Goal: Obtain resource: Download file/media

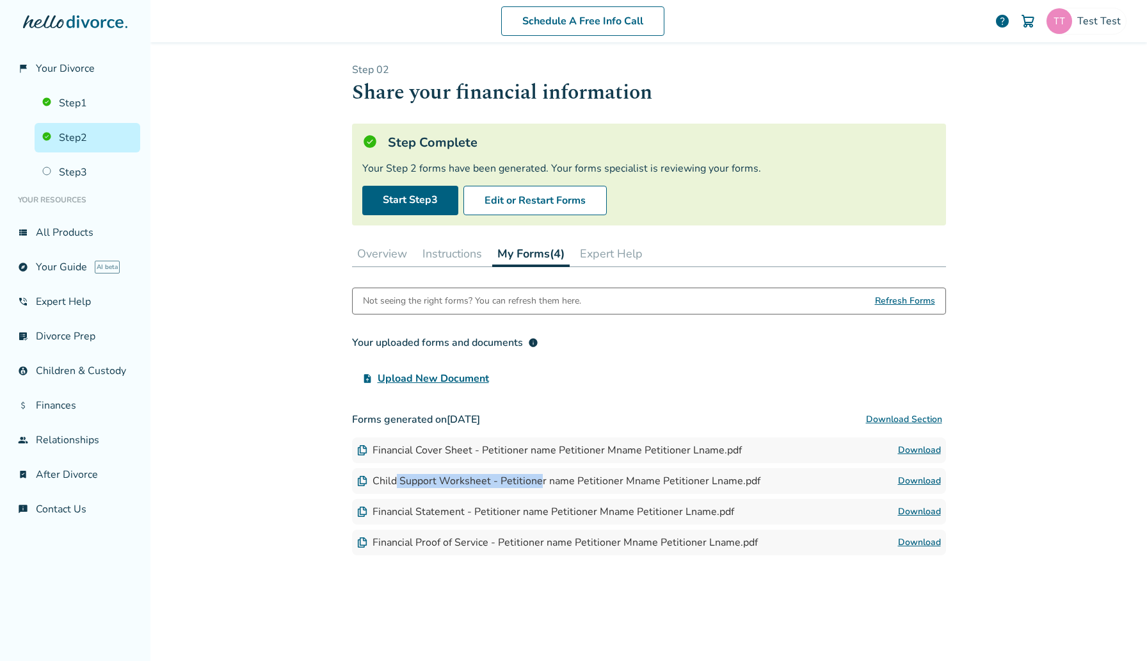
scroll to position [18, 0]
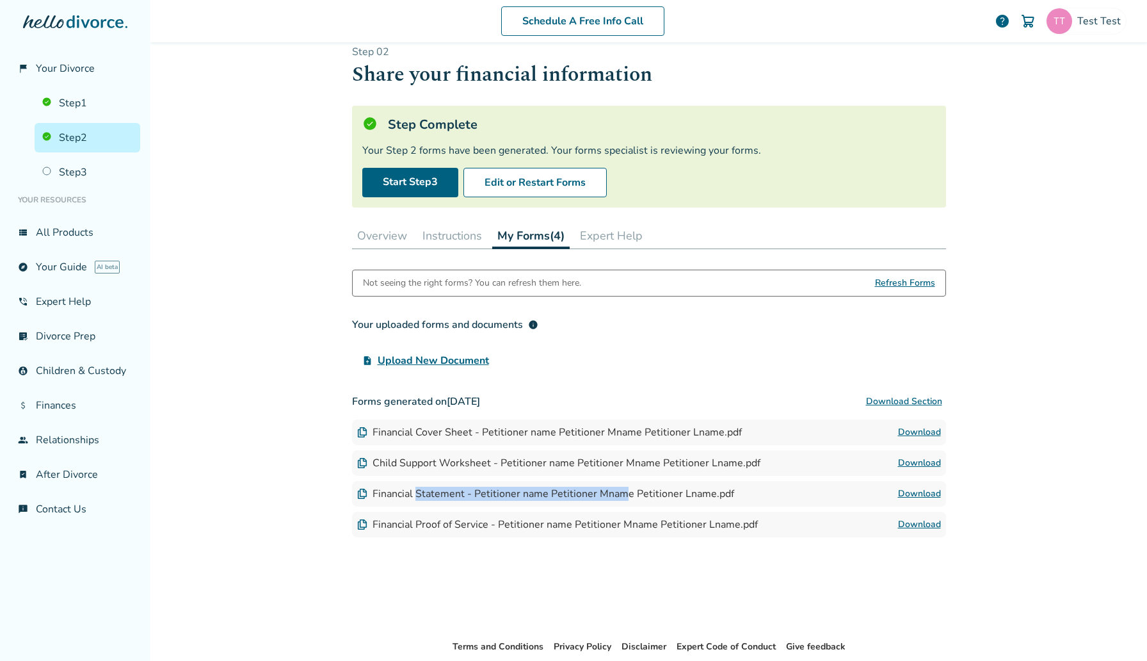
drag, startPoint x: 416, startPoint y: 497, endPoint x: 621, endPoint y: 497, distance: 205.5
click at [621, 497] on div "Financial Statement - Petitioner name Petitioner Mname Petitioner Lname.pdf" at bounding box center [545, 493] width 377 height 14
click at [925, 493] on link "Download" at bounding box center [919, 493] width 43 height 15
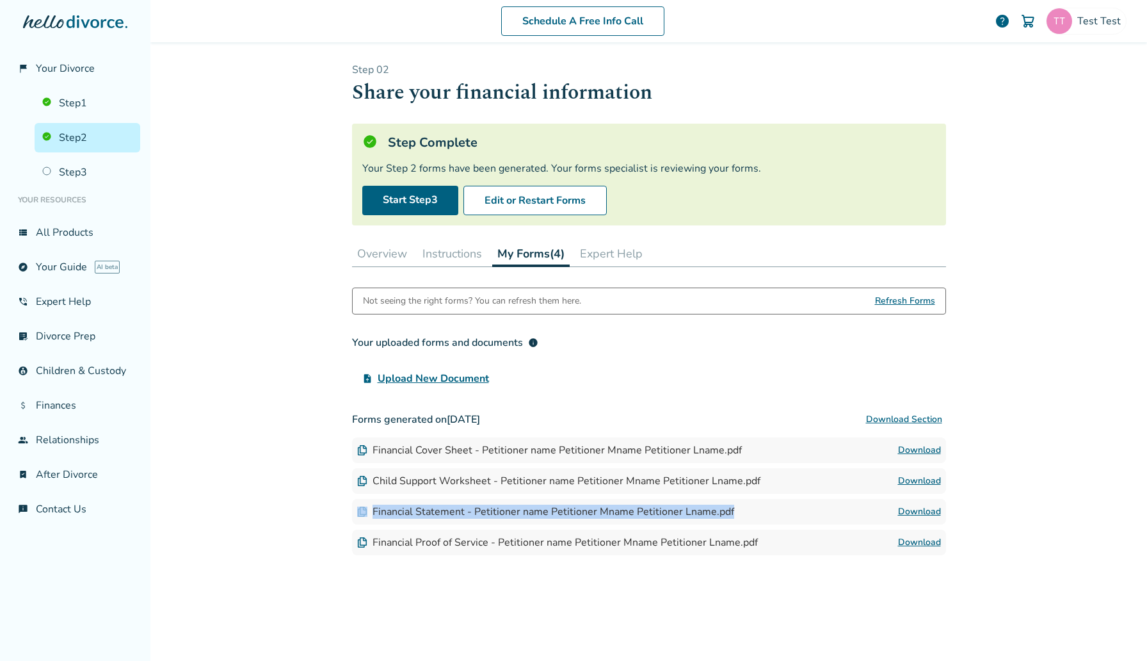
drag, startPoint x: 718, startPoint y: 478, endPoint x: 592, endPoint y: 502, distance: 128.4
click at [592, 502] on div "Financial Statement - Petitioner name Petitioner Mname Petitioner Lname.pdf Dow…" at bounding box center [649, 512] width 594 height 26
click at [932, 516] on link "Download" at bounding box center [919, 511] width 43 height 15
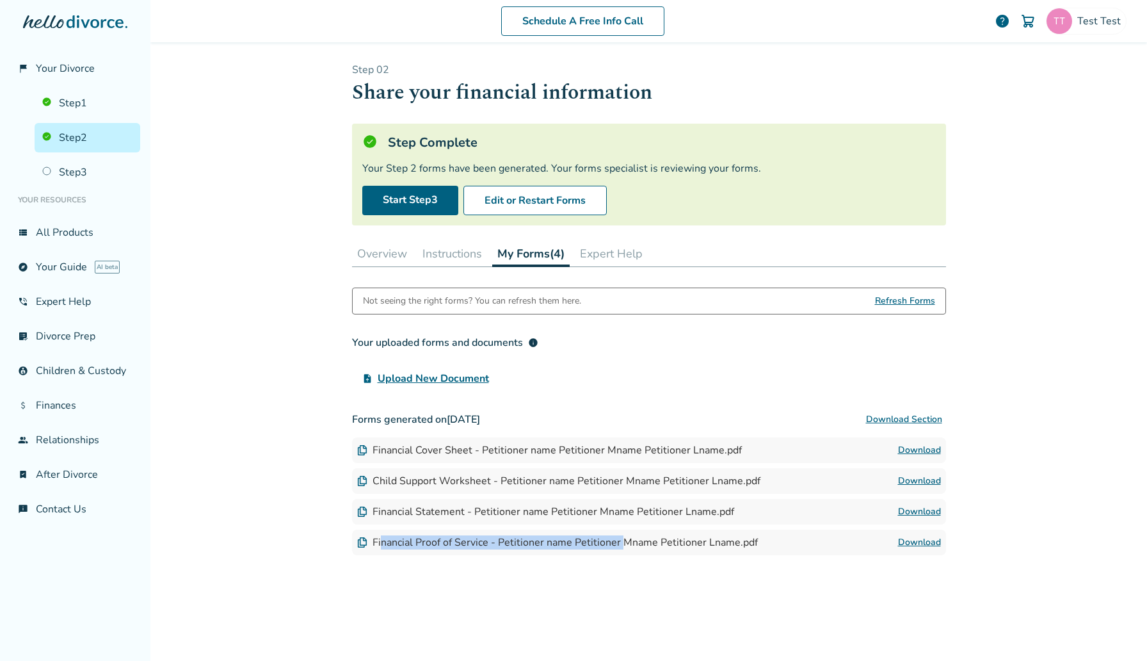
drag, startPoint x: 382, startPoint y: 543, endPoint x: 623, endPoint y: 541, distance: 241.3
click at [623, 541] on div "Financial Proof of Service - Petitioner name Petitioner Mname Petitioner Lname.…" at bounding box center [557, 542] width 401 height 14
drag, startPoint x: 719, startPoint y: 545, endPoint x: 586, endPoint y: 545, distance: 133.8
click at [586, 545] on div "Financial Proof of Service - Petitioner name Petitioner Mname Petitioner Lname.…" at bounding box center [557, 542] width 401 height 14
drag, startPoint x: 510, startPoint y: 548, endPoint x: 412, endPoint y: 543, distance: 98.1
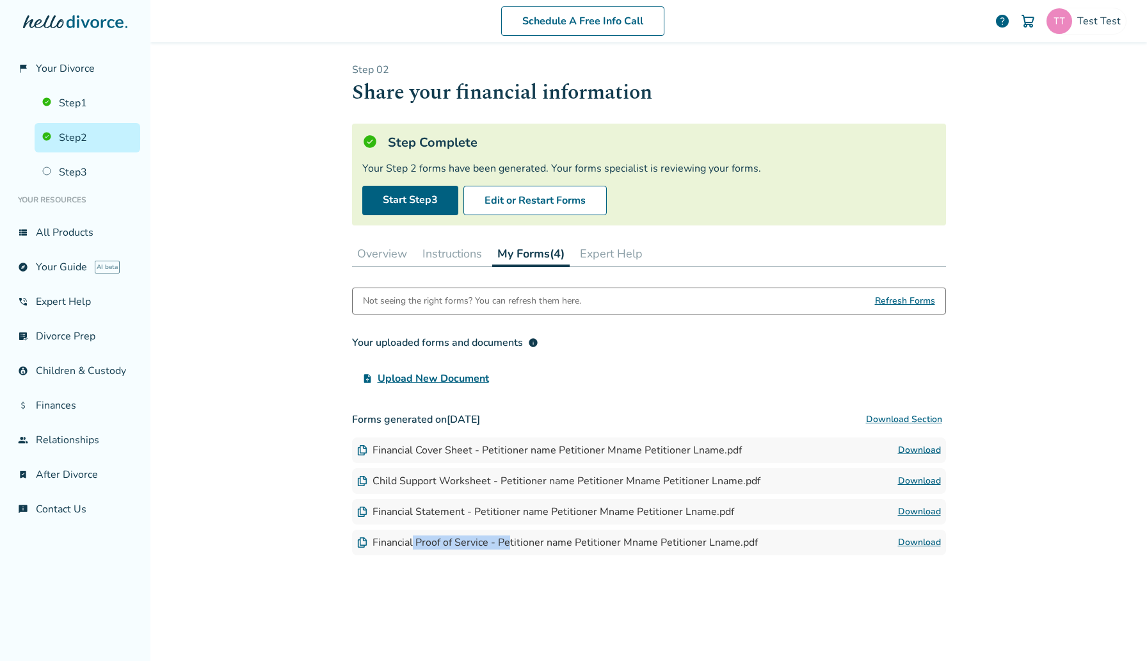
click at [412, 543] on div "Financial Proof of Service - Petitioner name Petitioner Mname Petitioner Lname.…" at bounding box center [557, 542] width 401 height 14
click at [922, 538] on link "Download" at bounding box center [919, 541] width 43 height 15
click at [93, 100] on link "Step 1" at bounding box center [88, 102] width 106 height 29
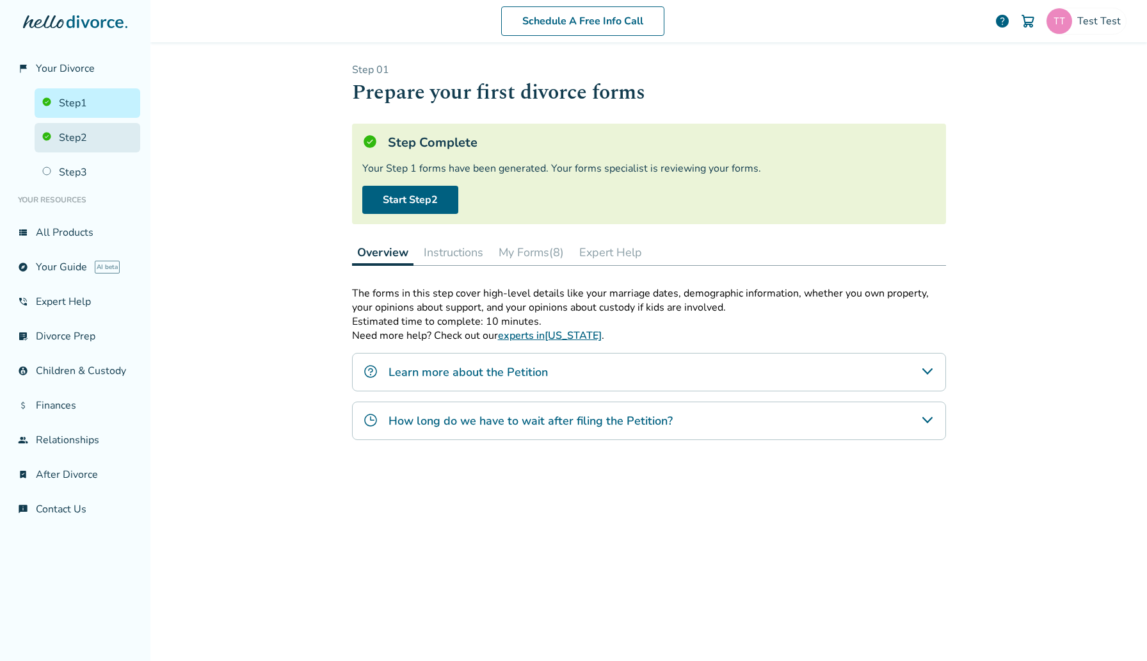
click at [65, 140] on link "Step 2" at bounding box center [88, 137] width 106 height 29
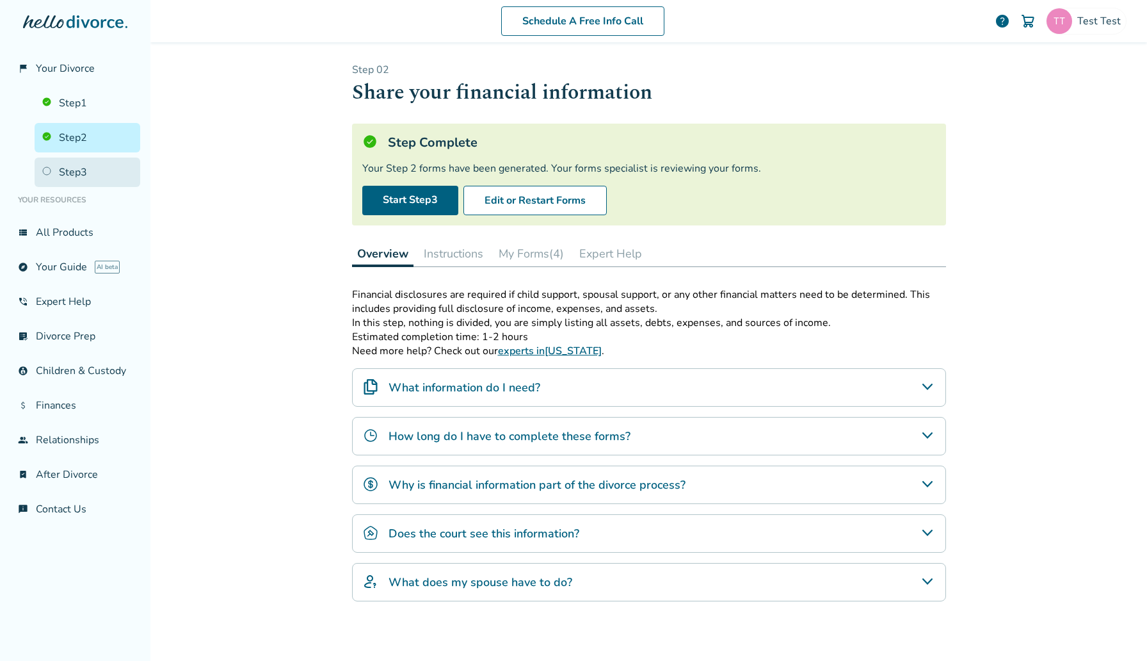
click at [90, 170] on link "Step 3" at bounding box center [88, 171] width 106 height 29
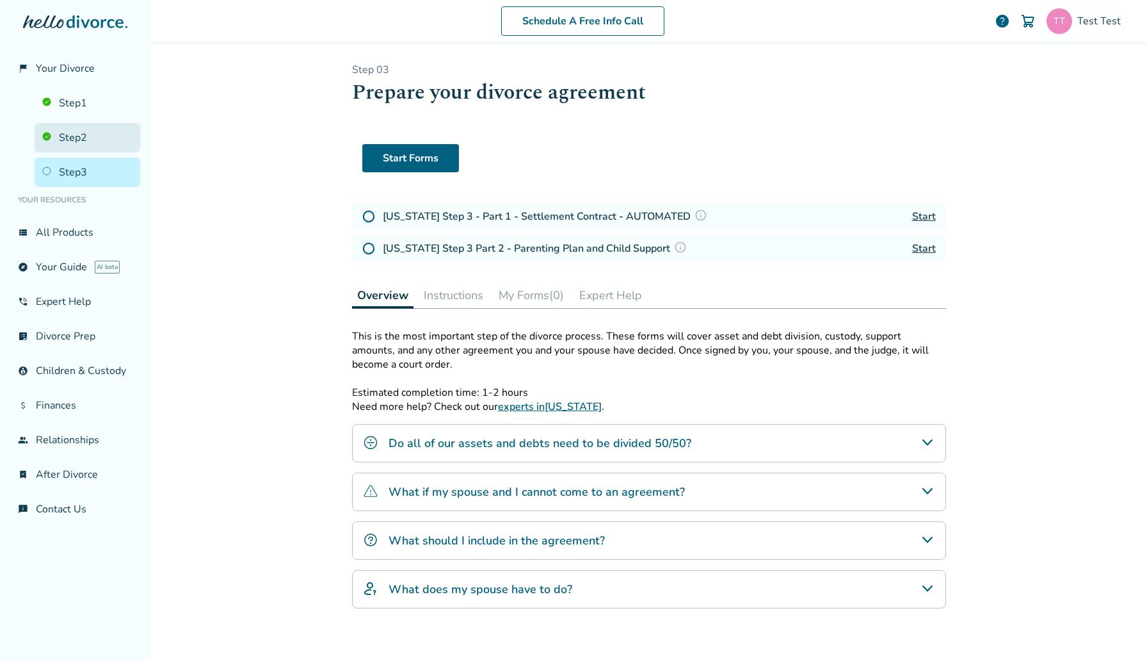
click at [106, 135] on link "Step 2" at bounding box center [88, 137] width 106 height 29
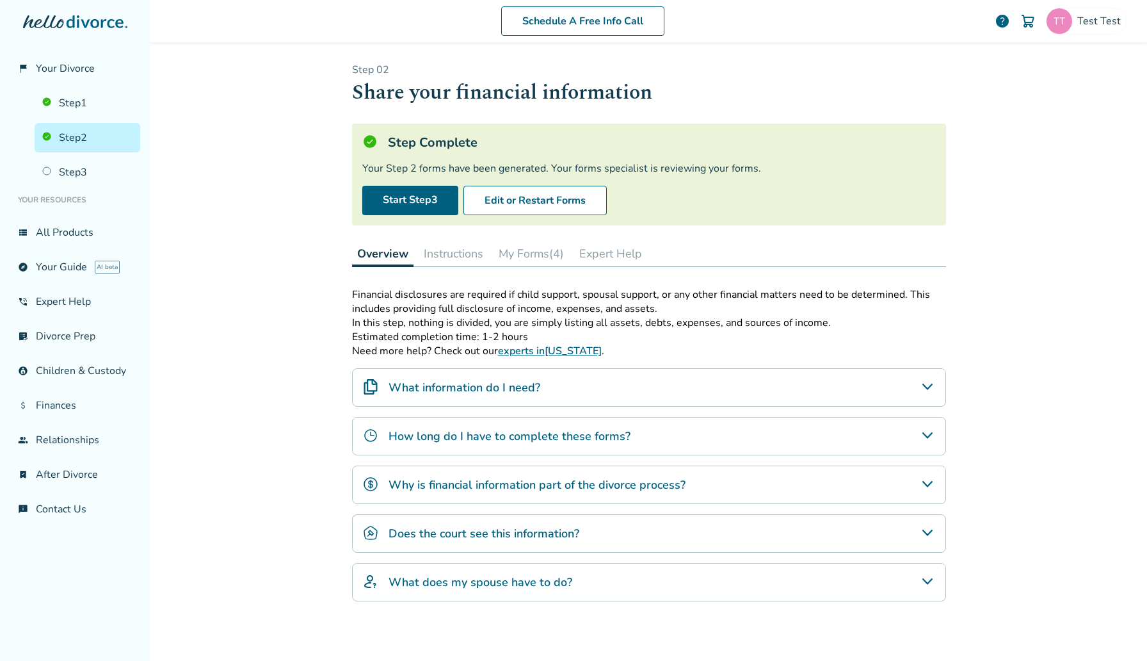
click at [524, 232] on div "Step 0 2 Share your financial information Step Complete Your Step 2 forms have …" at bounding box center [649, 349] width 594 height 573
click at [524, 255] on button "My Forms (4)" at bounding box center [531, 254] width 76 height 26
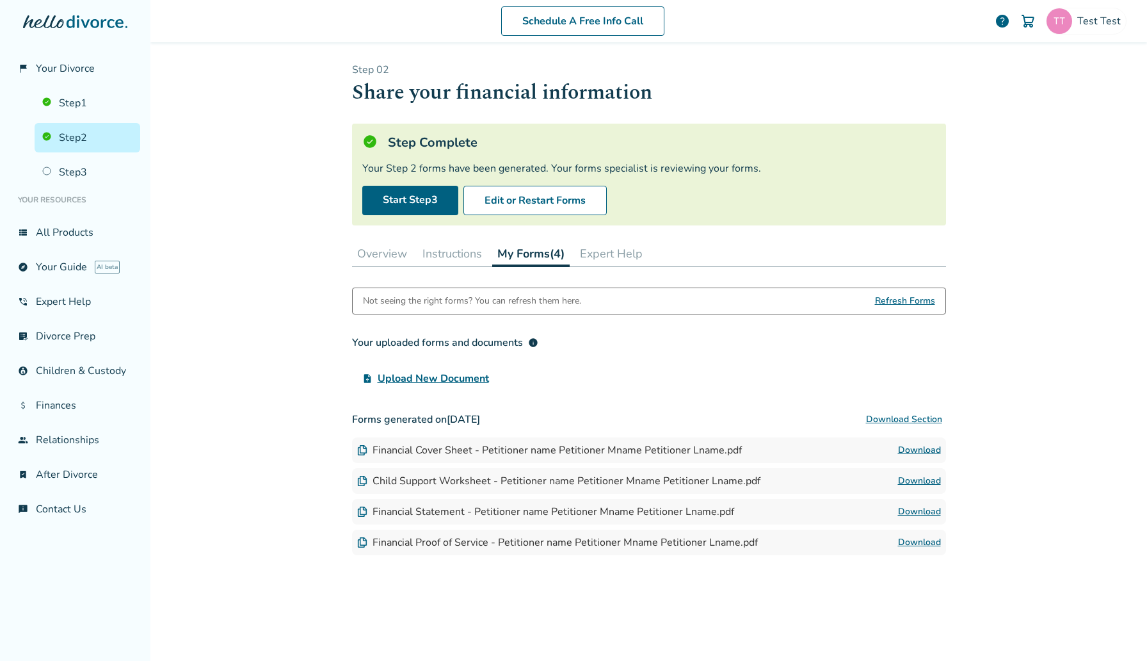
click at [902, 479] on link "Download" at bounding box center [919, 480] width 43 height 15
click at [925, 511] on link "Download" at bounding box center [919, 511] width 43 height 15
click at [100, 170] on link "Step 3" at bounding box center [88, 171] width 106 height 29
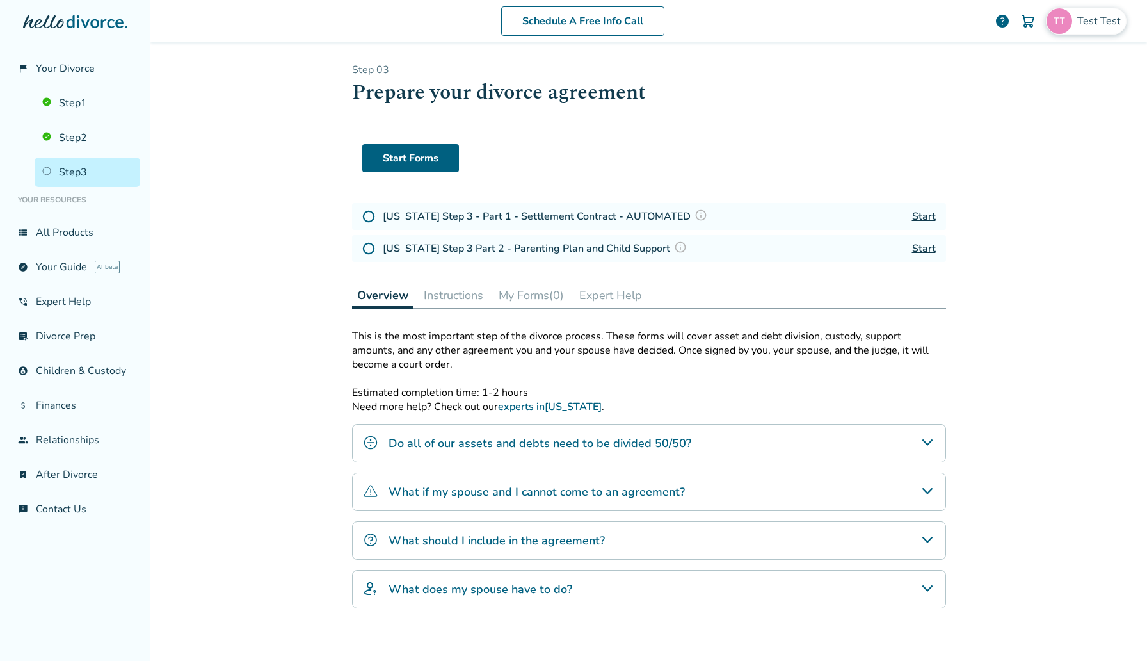
click at [1077, 33] on div "Test Test" at bounding box center [1086, 21] width 81 height 27
click at [999, 77] on span "[EMAIL_ADDRESS][DOMAIN_NAME]" at bounding box center [1041, 79] width 170 height 28
copy span "[EMAIL_ADDRESS][DOMAIN_NAME]"
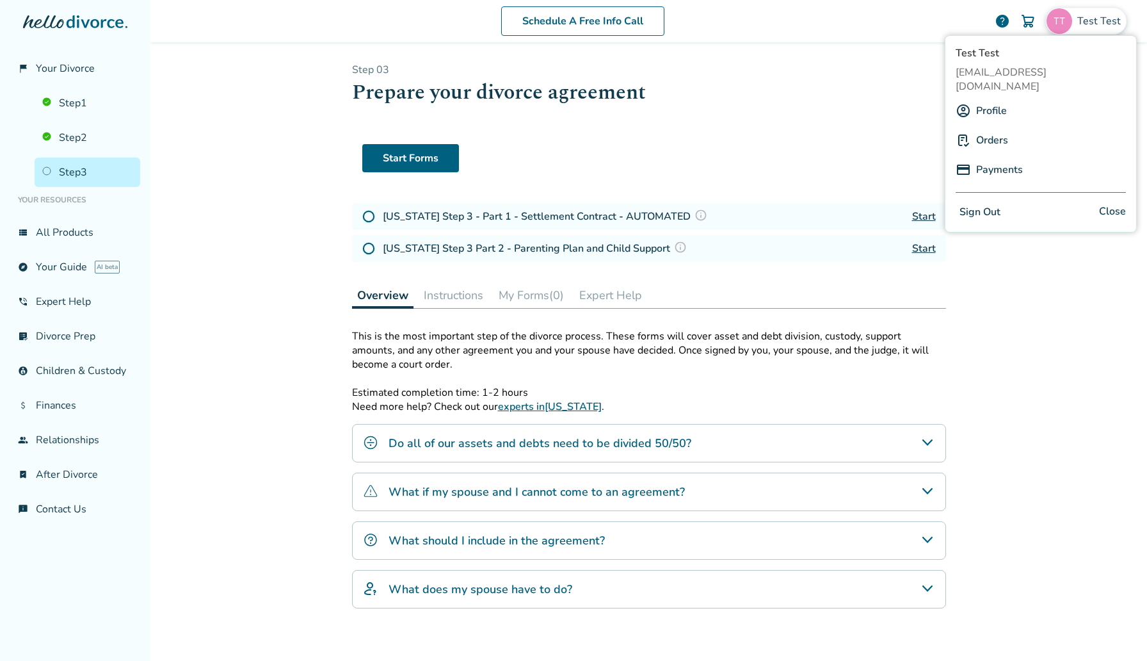
click at [991, 72] on span "[EMAIL_ADDRESS][DOMAIN_NAME]" at bounding box center [1041, 79] width 170 height 28
copy span "[EMAIL_ADDRESS][DOMAIN_NAME]"
click at [674, 84] on h1 "Prepare your divorce agreement" at bounding box center [649, 92] width 594 height 31
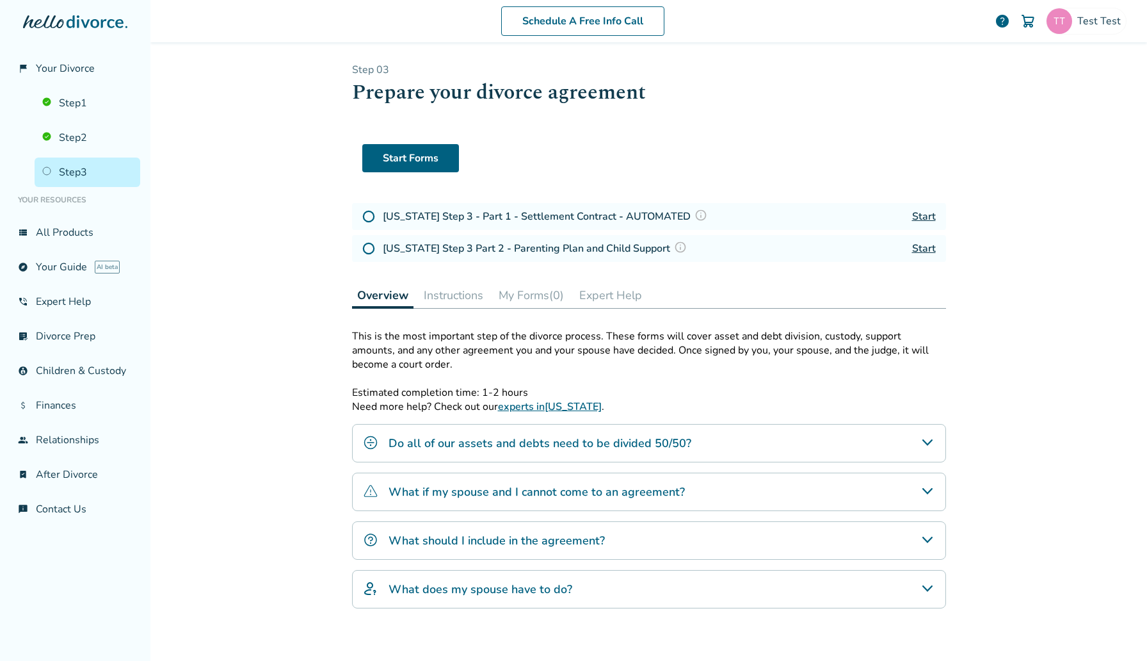
click at [931, 218] on link "Start" at bounding box center [924, 216] width 24 height 14
